Goal: Use online tool/utility: Utilize a website feature to perform a specific function

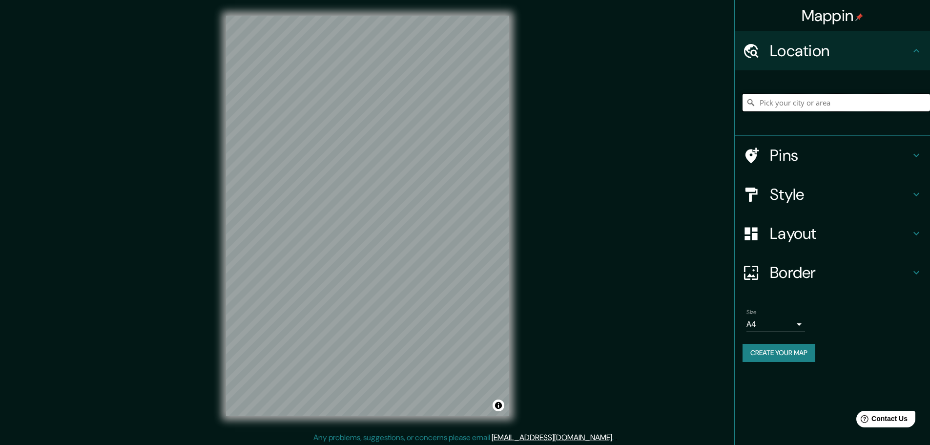
click at [791, 104] on input "Pick your city or area" at bounding box center [836, 103] width 187 height 18
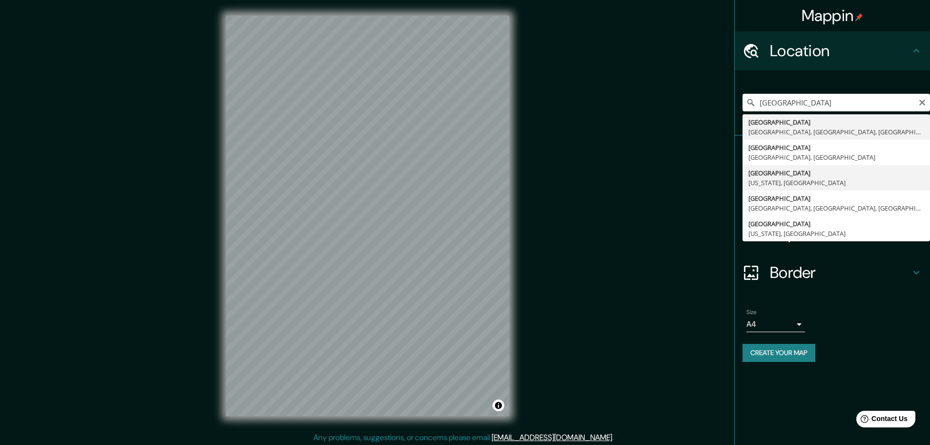
type input "[GEOGRAPHIC_DATA], [US_STATE], [GEOGRAPHIC_DATA]"
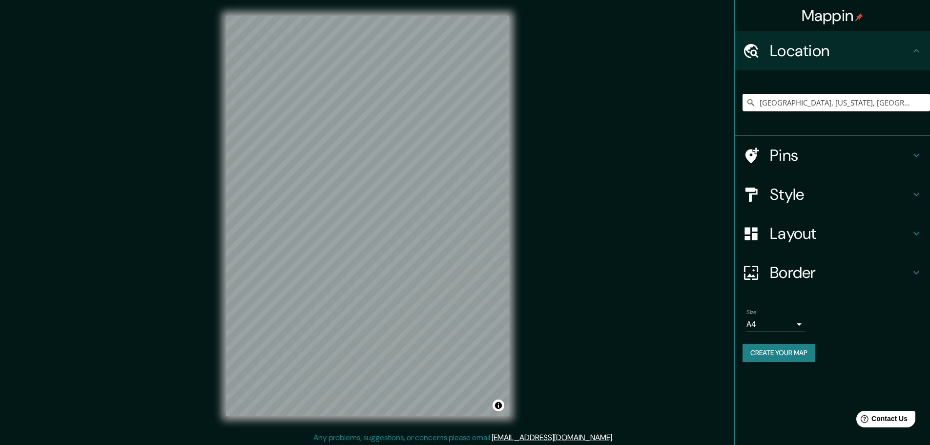
click at [916, 273] on icon at bounding box center [917, 273] width 12 height 12
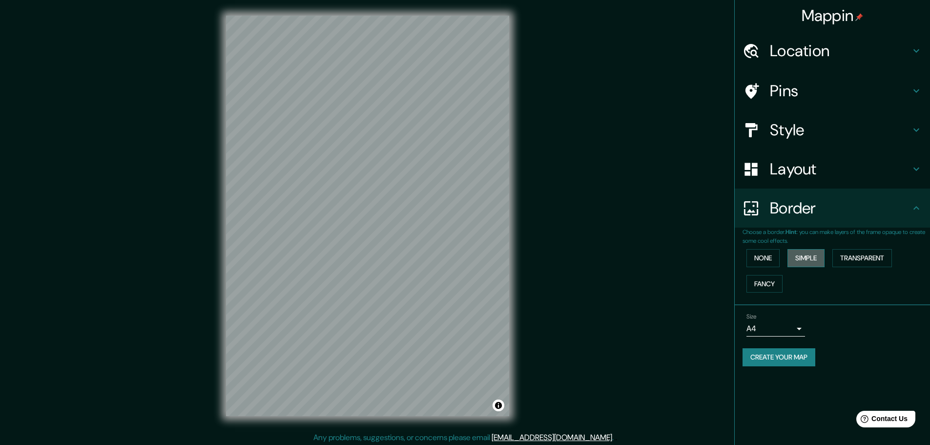
click at [809, 256] on button "Simple" at bounding box center [806, 258] width 37 height 18
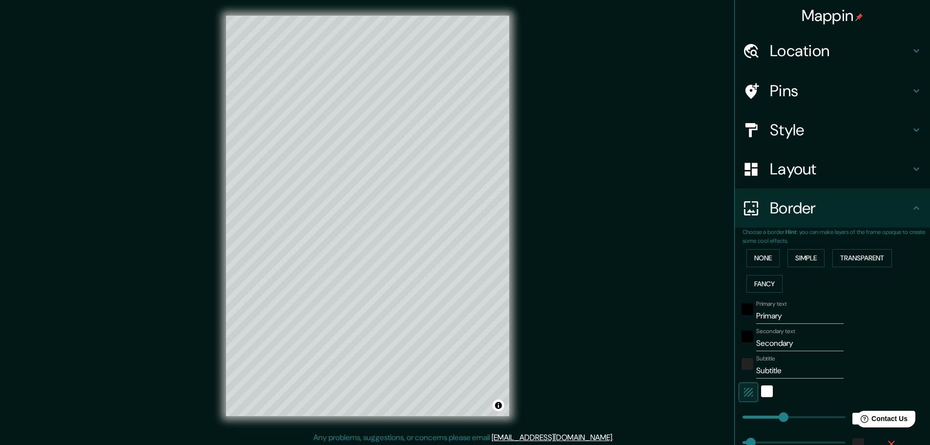
click at [913, 169] on icon at bounding box center [916, 168] width 6 height 3
type input "46"
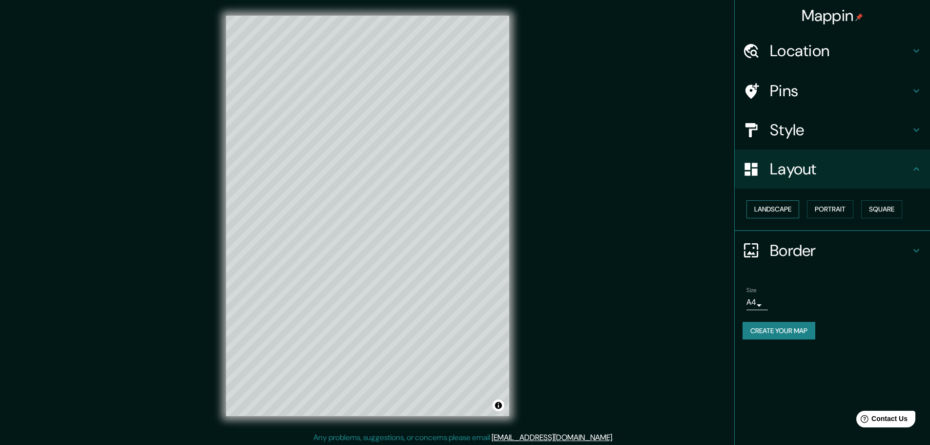
click at [767, 209] on button "Landscape" at bounding box center [773, 209] width 53 height 18
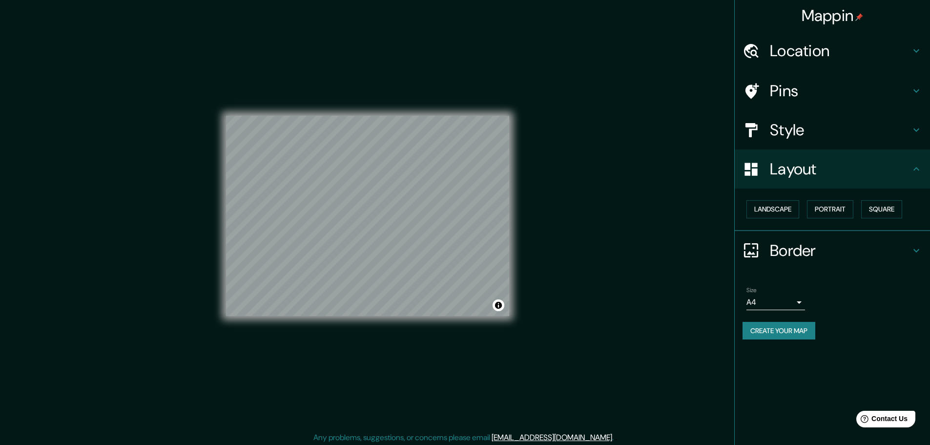
click at [772, 126] on h4 "Style" at bounding box center [840, 130] width 141 height 20
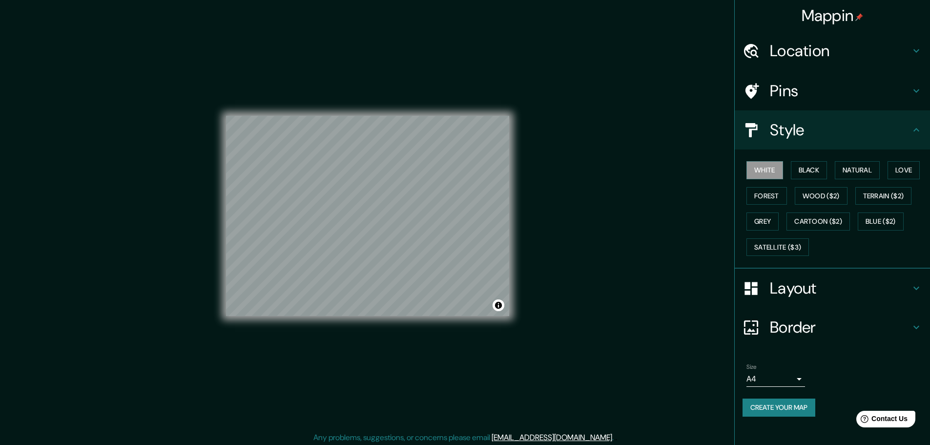
click at [915, 52] on icon at bounding box center [916, 50] width 6 height 3
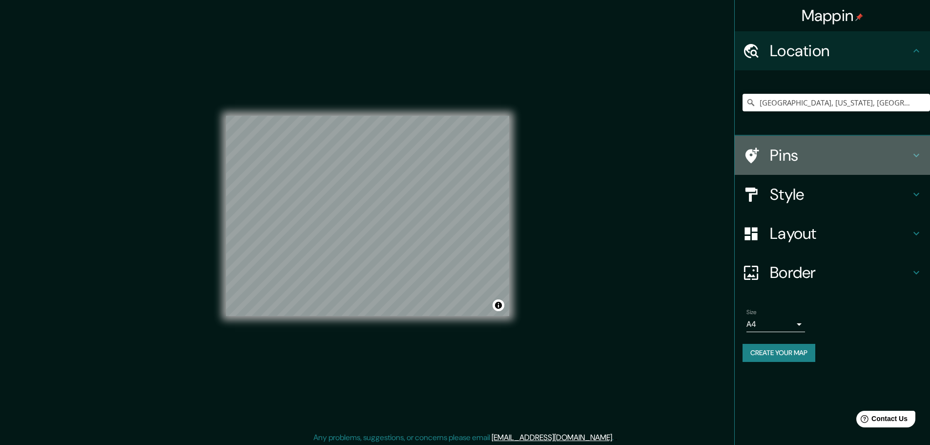
click at [914, 154] on icon at bounding box center [917, 155] width 12 height 12
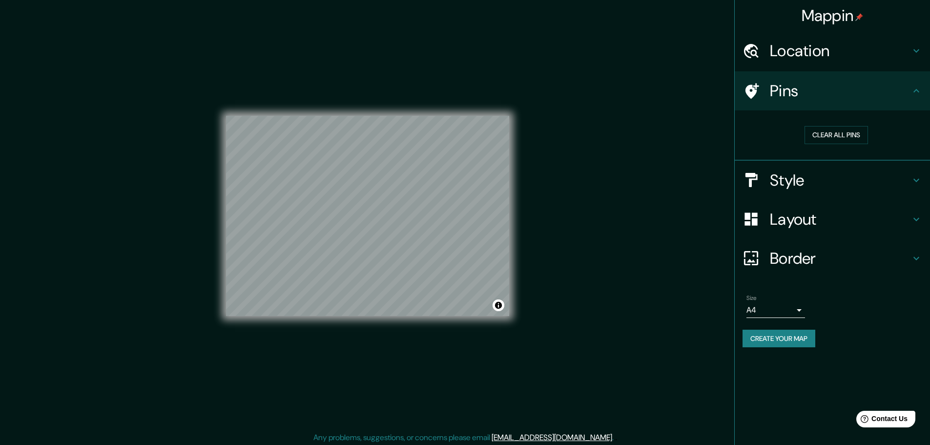
click at [420, 346] on div "© Mapbox © OpenStreetMap Improve this map" at bounding box center [367, 216] width 283 height 400
click at [751, 86] on icon at bounding box center [753, 91] width 14 height 16
click at [847, 135] on button "Clear all pins" at bounding box center [836, 135] width 63 height 18
click at [345, 174] on div "Mappin Location [GEOGRAPHIC_DATA], [US_STATE], [GEOGRAPHIC_DATA] Pins Clear all…" at bounding box center [465, 223] width 930 height 447
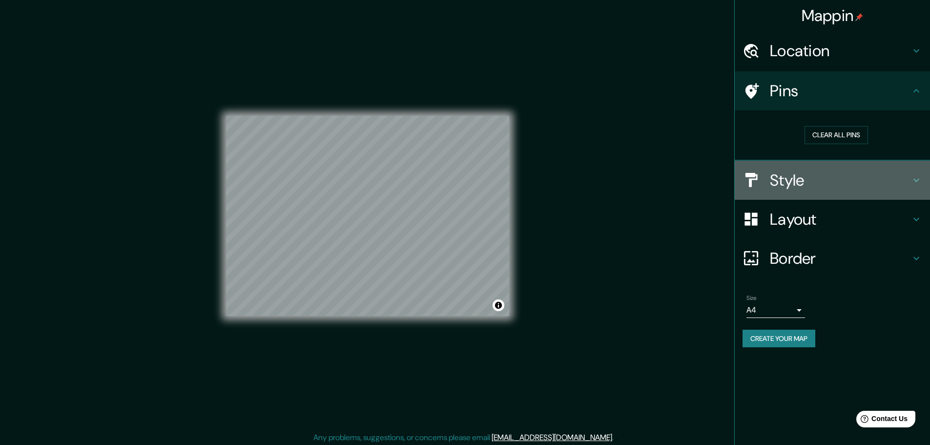
click at [921, 180] on icon at bounding box center [917, 180] width 12 height 12
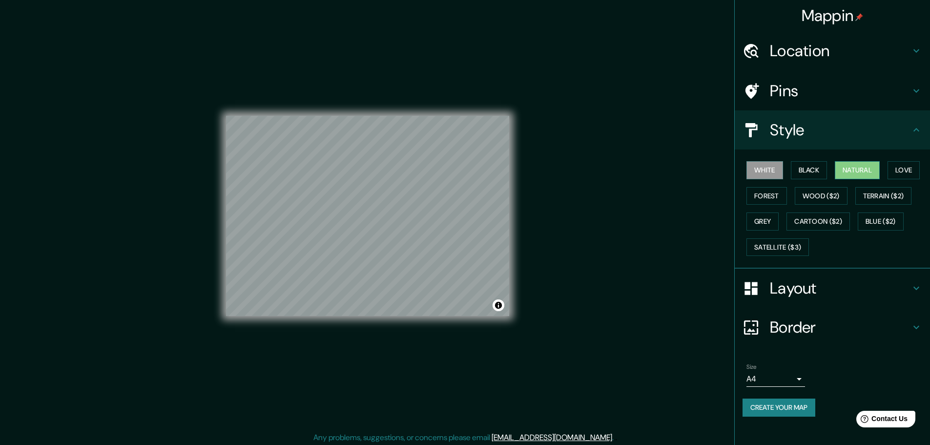
click at [857, 170] on button "Natural" at bounding box center [857, 170] width 45 height 18
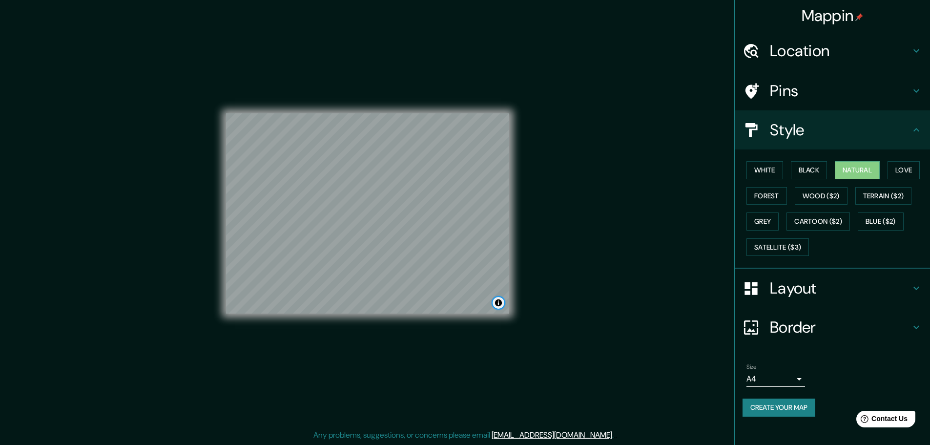
click at [498, 301] on button "Toggle attribution" at bounding box center [499, 303] width 12 height 12
click at [917, 287] on icon at bounding box center [917, 288] width 12 height 12
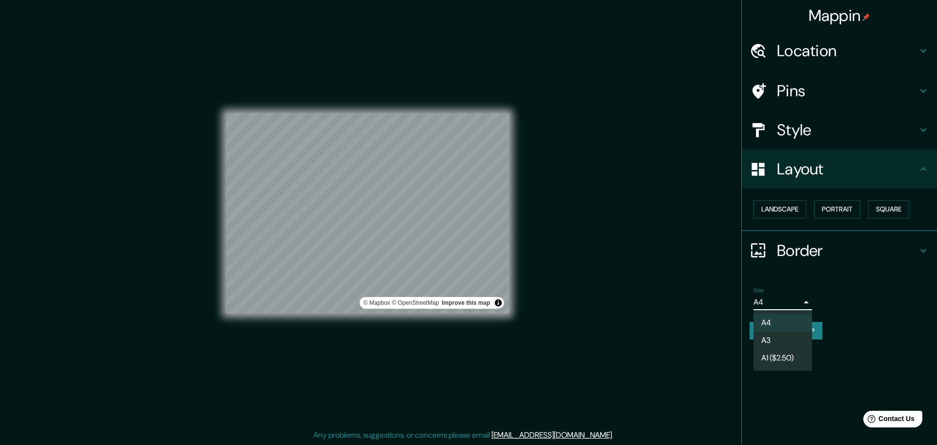
click at [800, 303] on body "Mappin Location [GEOGRAPHIC_DATA], [US_STATE], [GEOGRAPHIC_DATA] Pins Style Lay…" at bounding box center [468, 220] width 937 height 445
click at [770, 341] on li "A3" at bounding box center [783, 341] width 59 height 18
type input "a4"
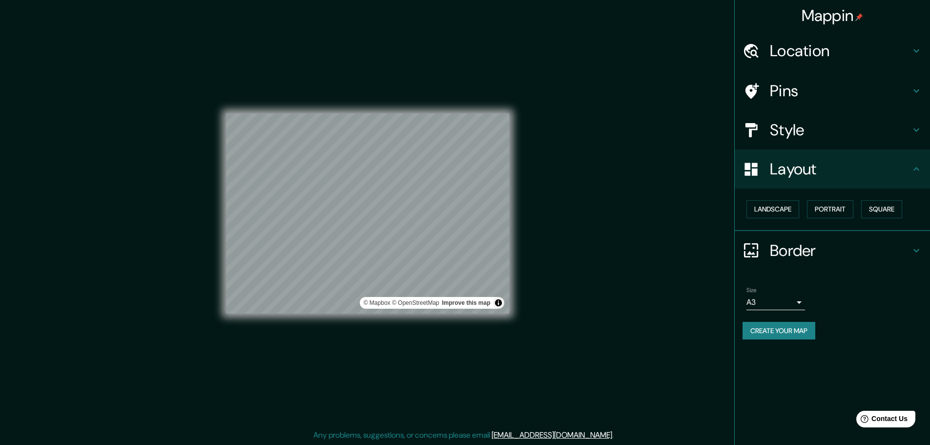
click at [419, 105] on div "© Mapbox © OpenStreetMap Improve this map" at bounding box center [367, 213] width 283 height 400
